Goal: Information Seeking & Learning: Learn about a topic

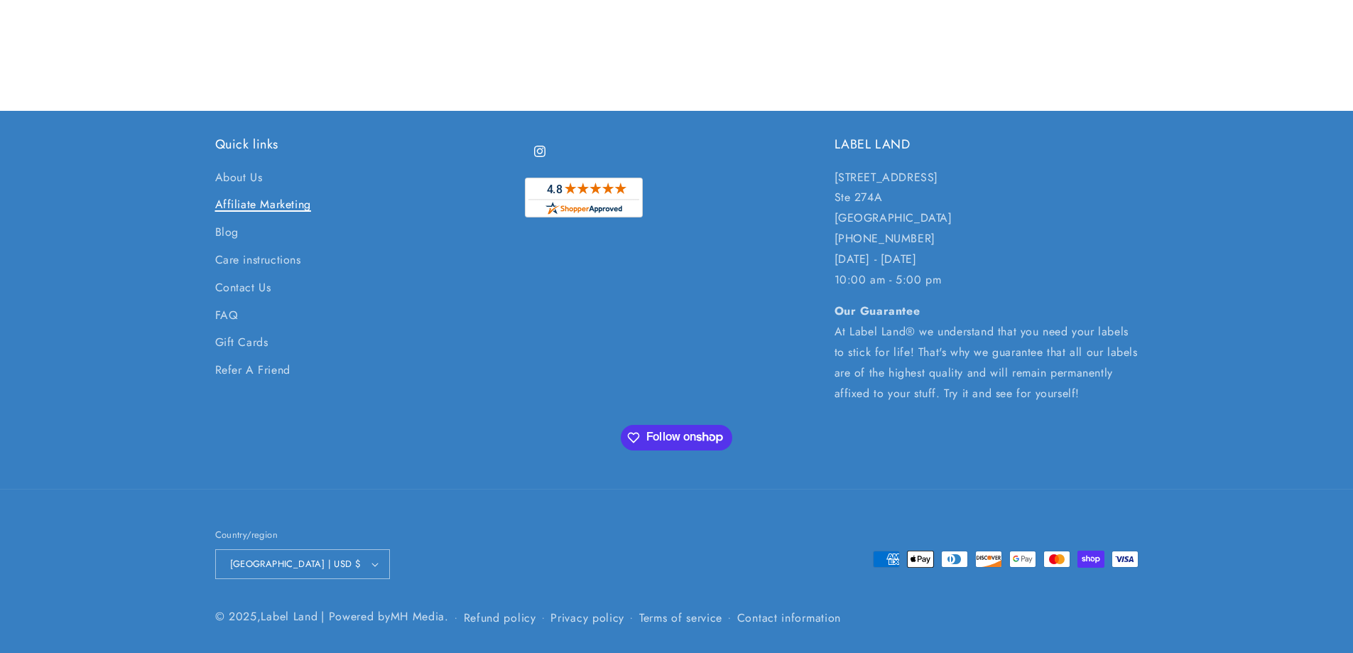
click at [299, 203] on link "Affiliate Marketing" at bounding box center [263, 205] width 96 height 28
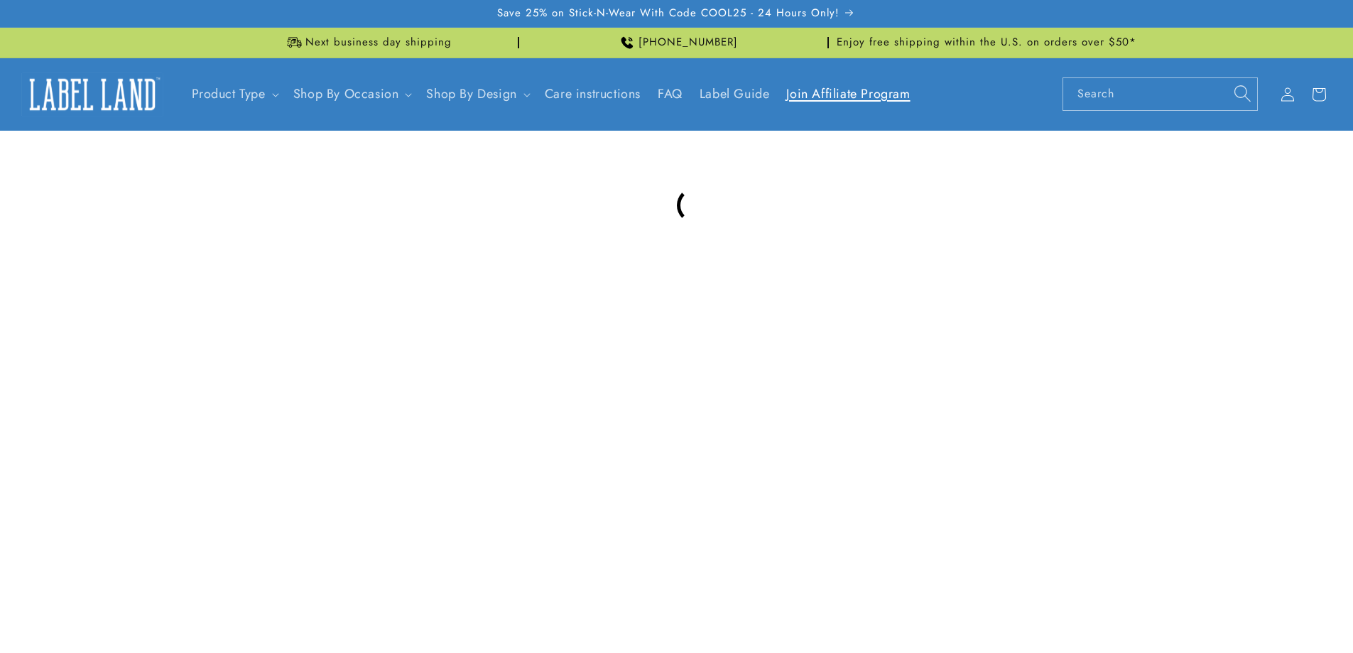
click at [871, 96] on span "Join Affiliate Program" at bounding box center [848, 94] width 124 height 16
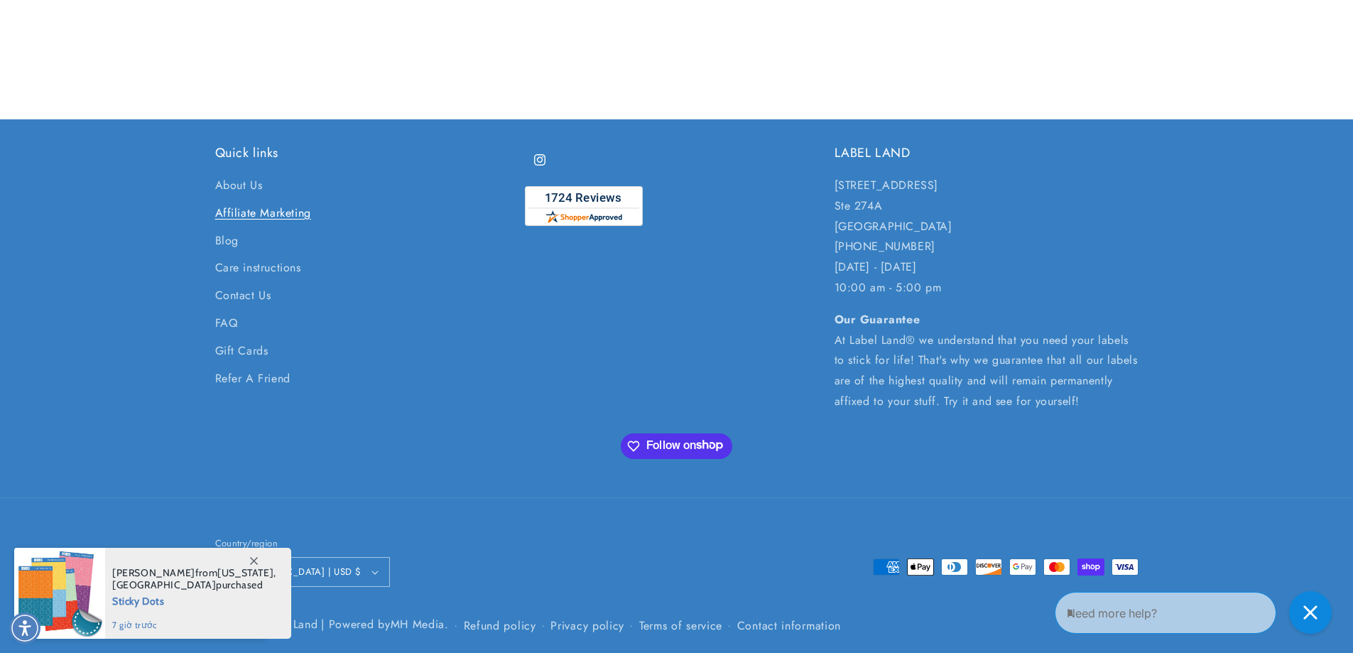
scroll to position [1868, 0]
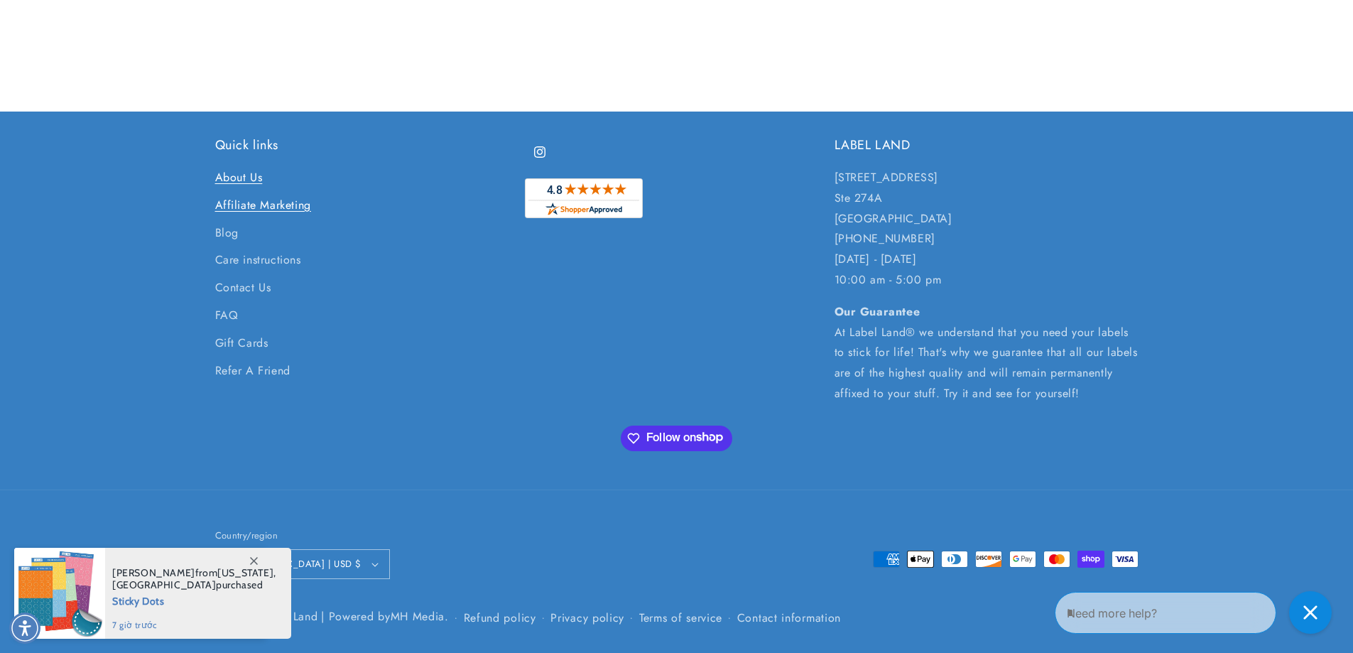
click at [243, 172] on link "About Us" at bounding box center [239, 180] width 48 height 24
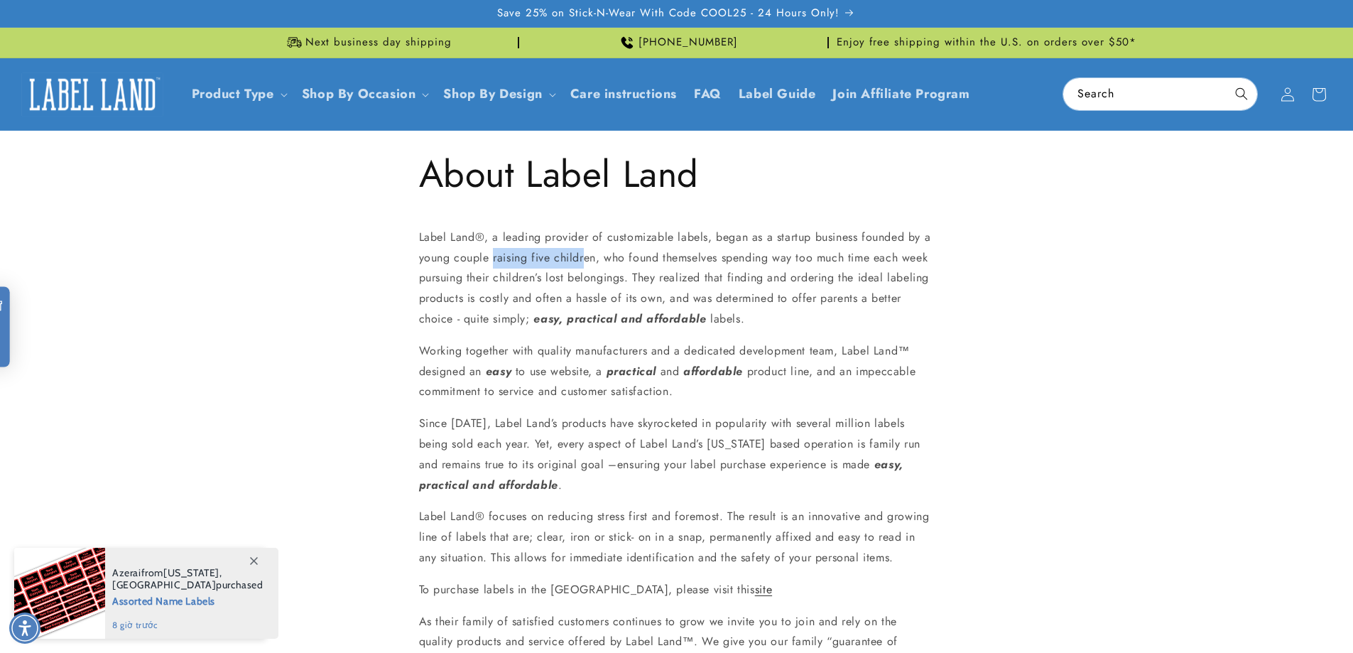
drag, startPoint x: 493, startPoint y: 257, endPoint x: 587, endPoint y: 256, distance: 93.7
click at [587, 256] on p "Label Land ® , a leading provider of customizable labels, began as a startup bu…" at bounding box center [676, 278] width 515 height 102
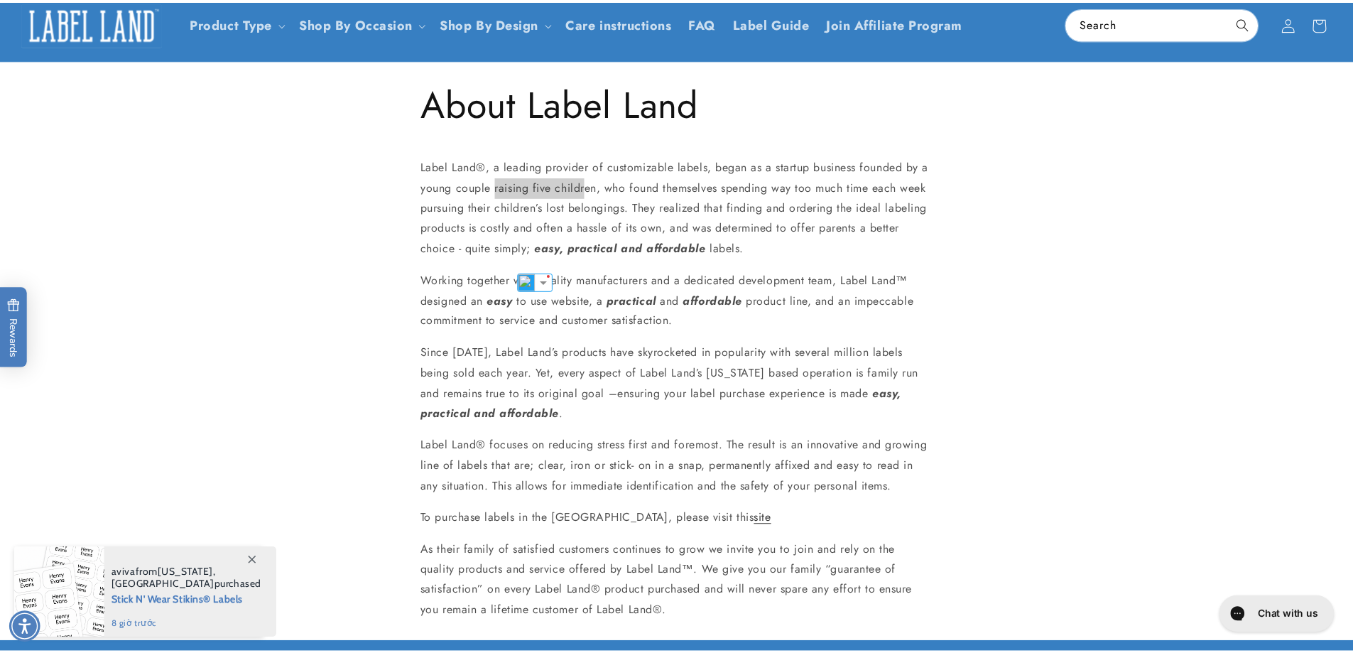
scroll to position [71, 0]
